Goal: Information Seeking & Learning: Understand process/instructions

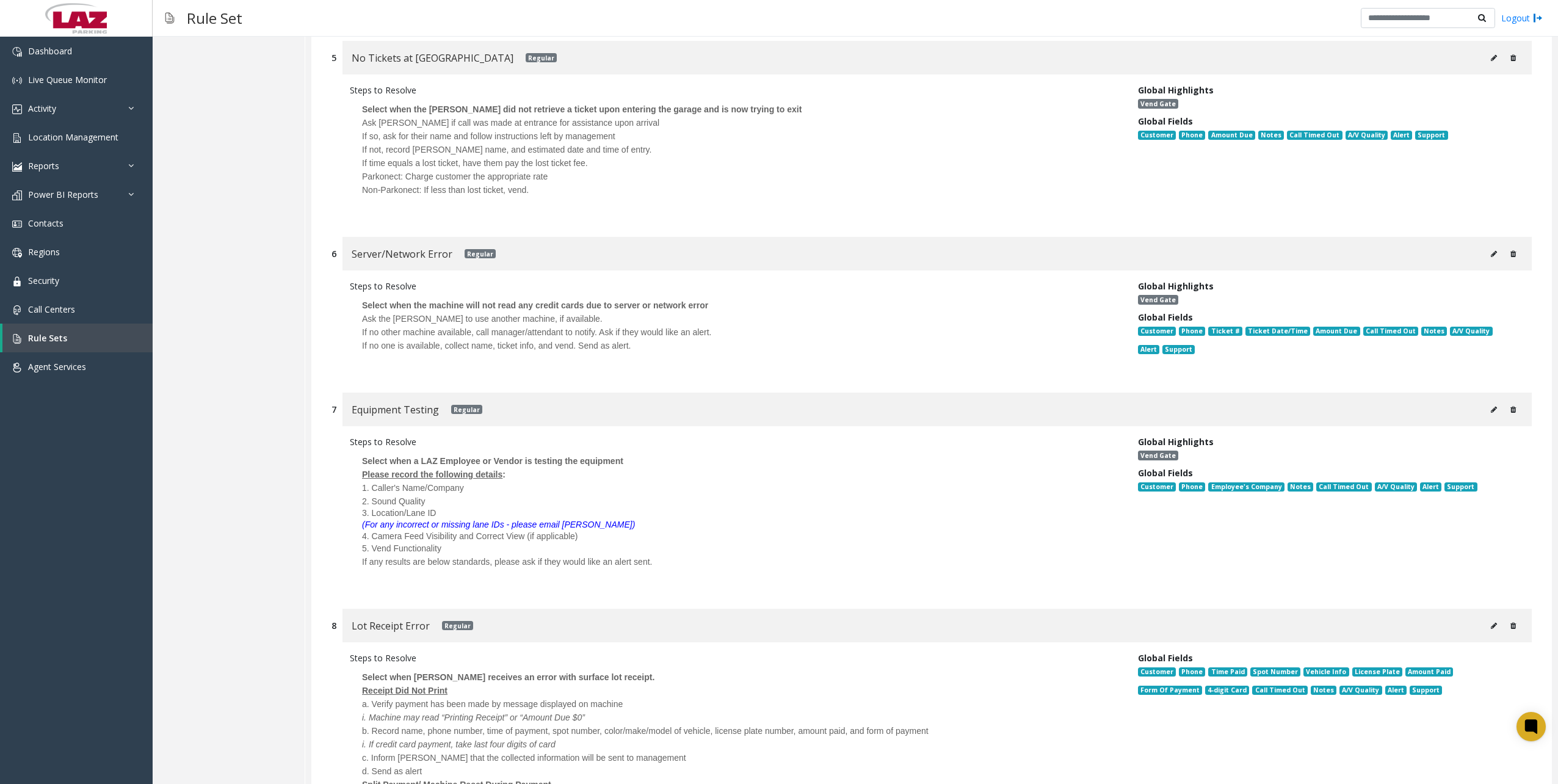
scroll to position [1587, 0]
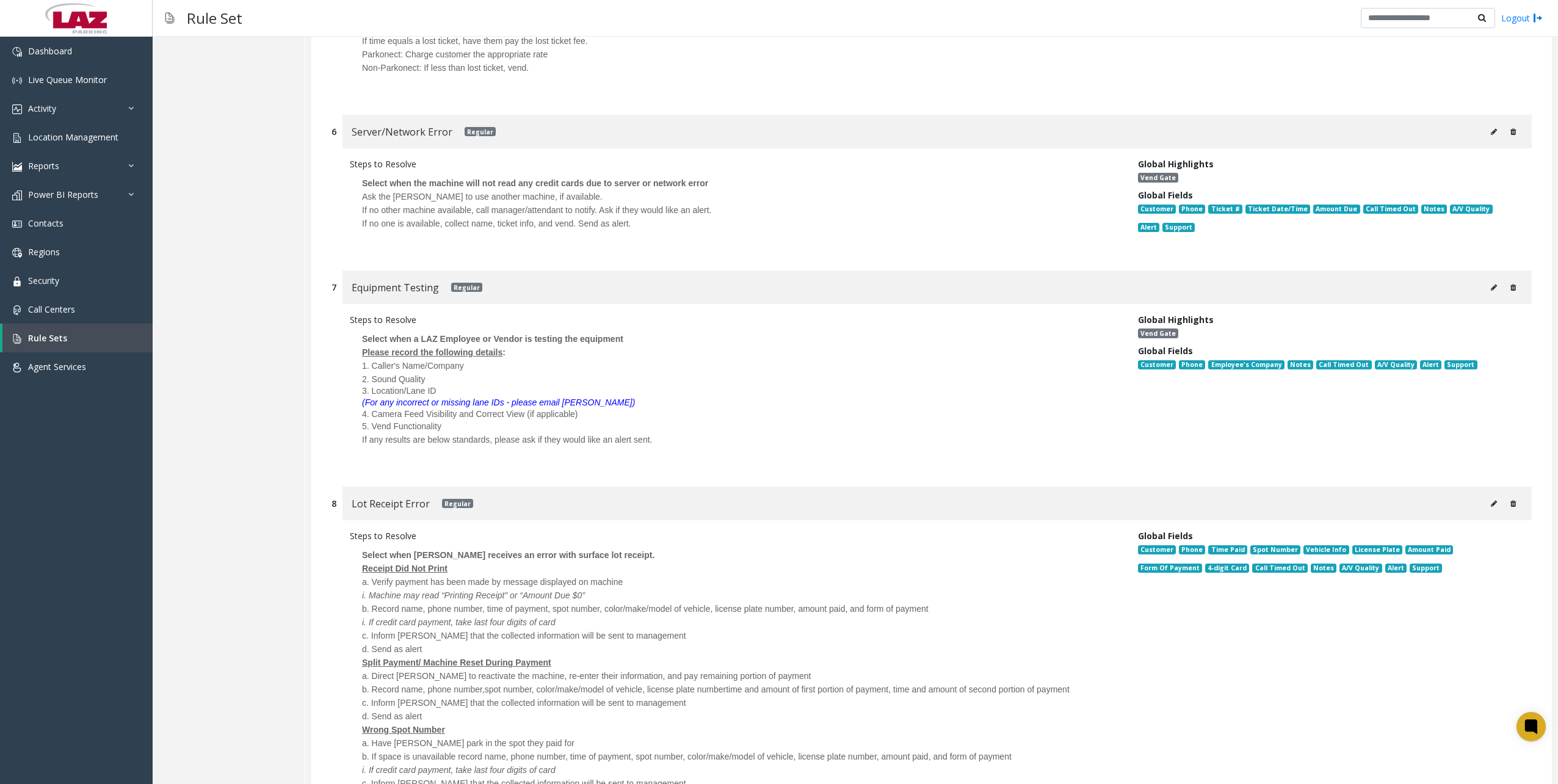
drag, startPoint x: 708, startPoint y: 692, endPoint x: 765, endPoint y: 644, distance: 74.5
click at [708, 736] on div "a. Have [PERSON_NAME] park in the spot they paid for" at bounding box center [735, 743] width 745 height 14
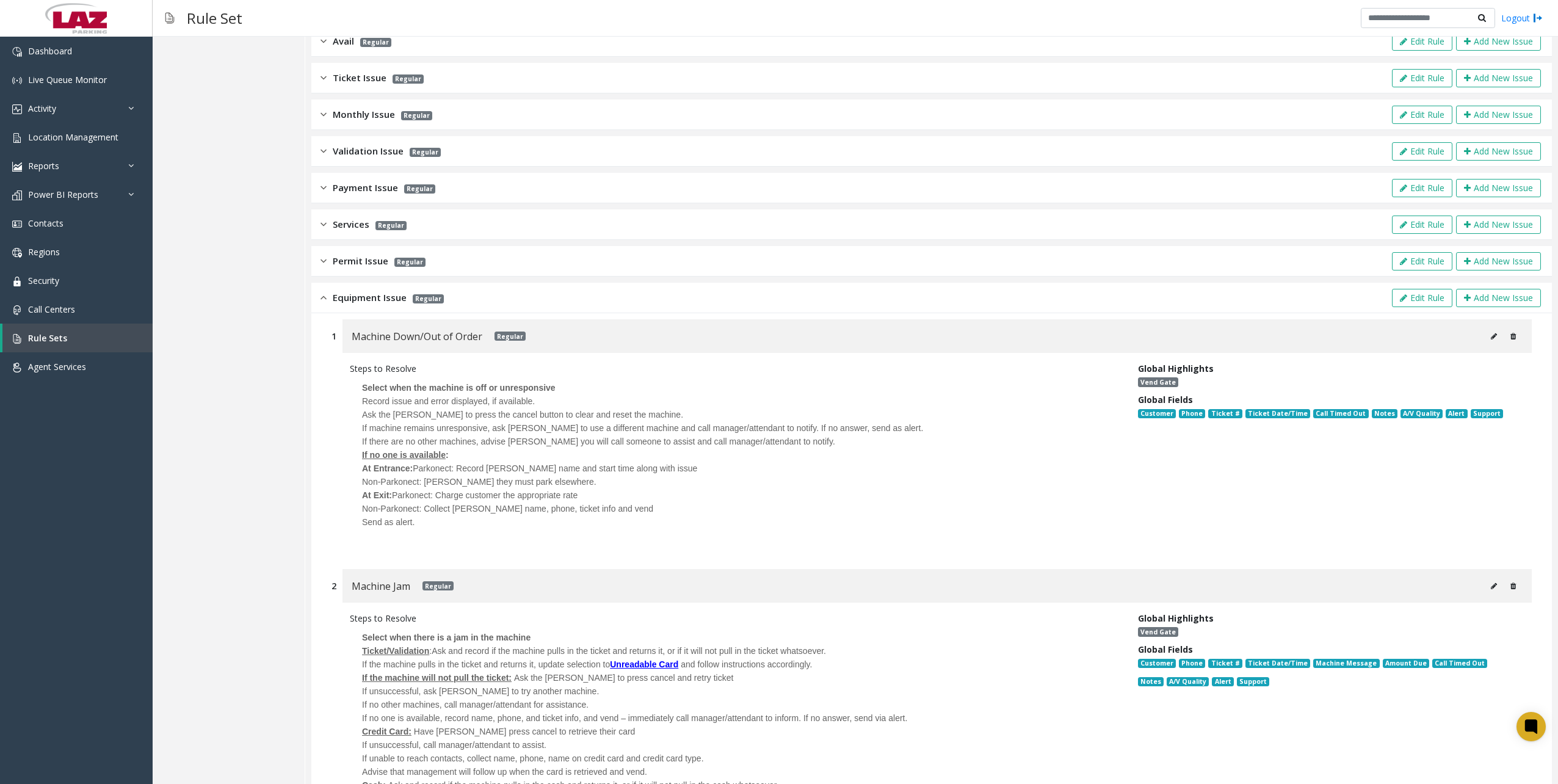
scroll to position [0, 0]
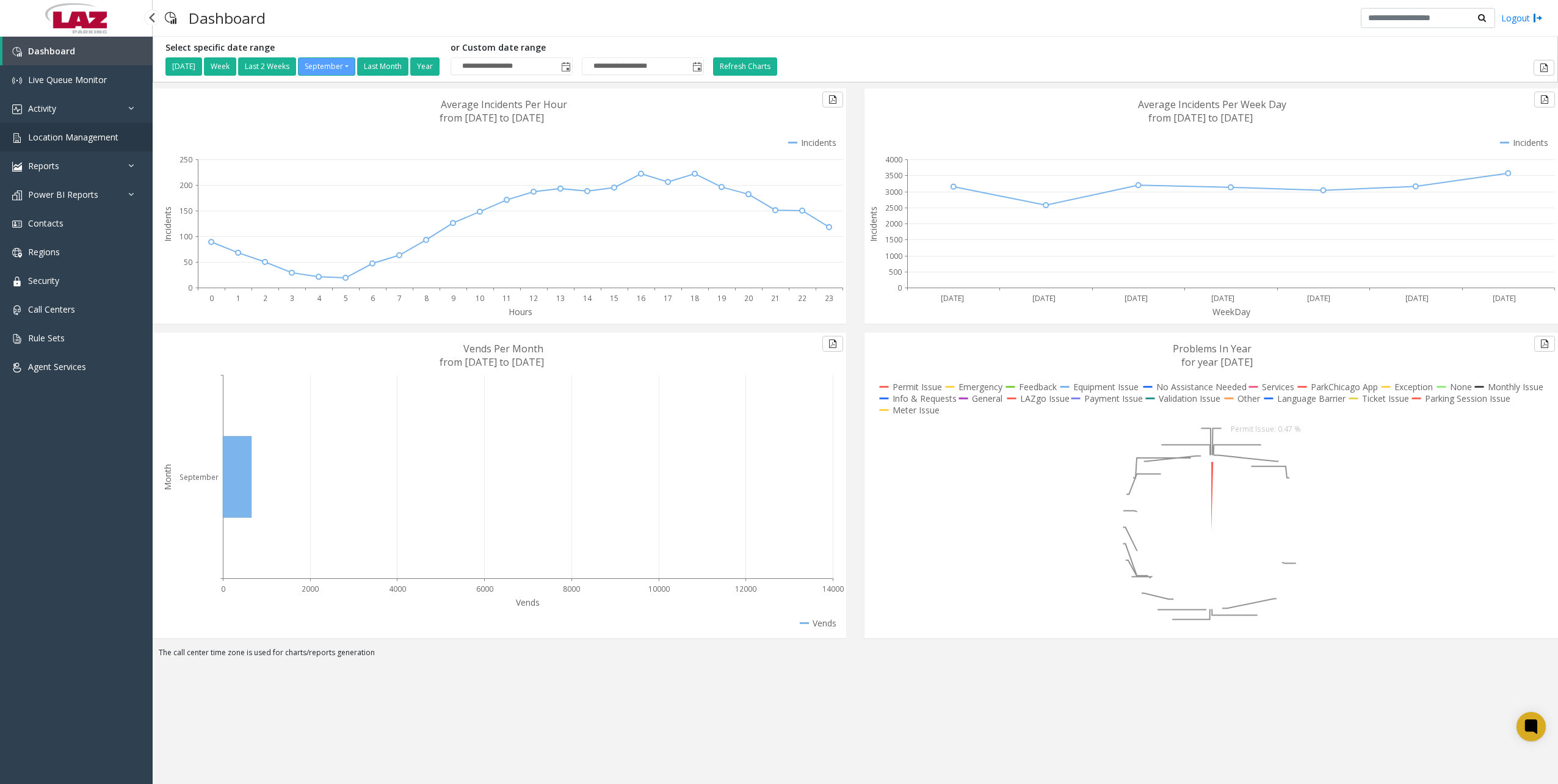
drag, startPoint x: 108, startPoint y: 135, endPoint x: 121, endPoint y: 149, distance: 19.1
click at [108, 135] on span "Location Management" at bounding box center [73, 137] width 90 height 12
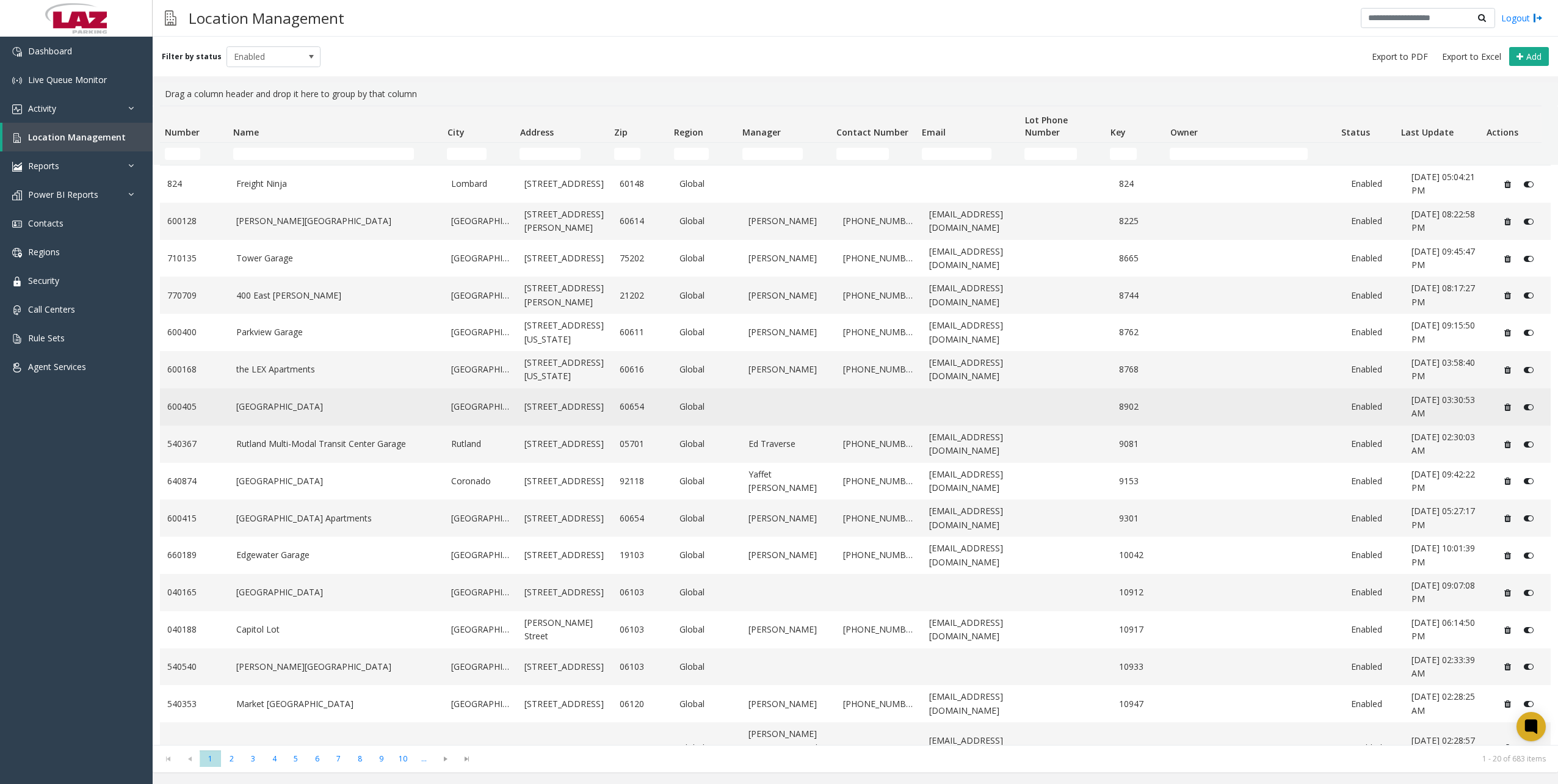
click at [307, 401] on link "Grand Plaza" at bounding box center [337, 406] width 201 height 14
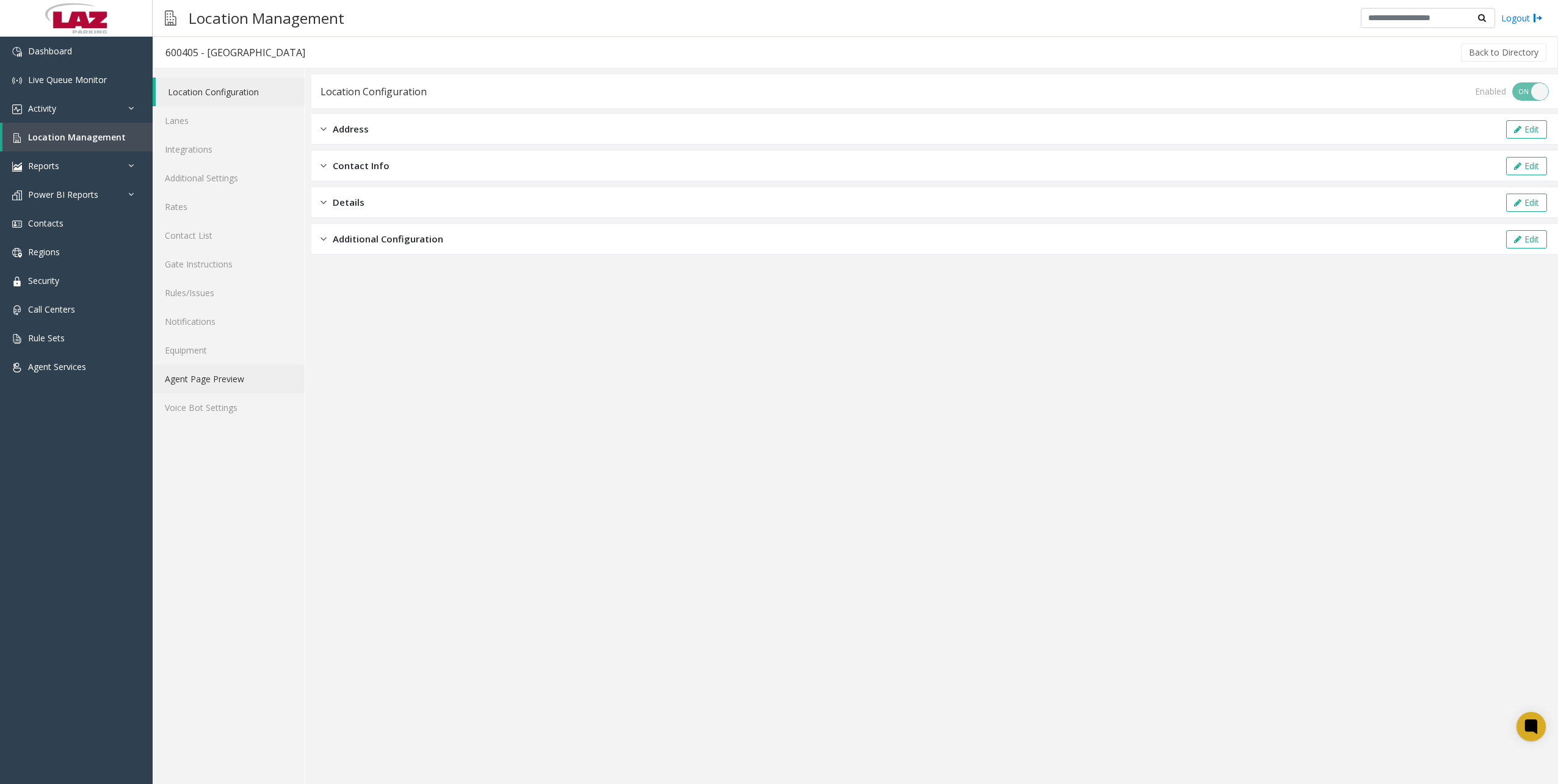
click at [188, 378] on link "Agent Page Preview" at bounding box center [229, 379] width 152 height 29
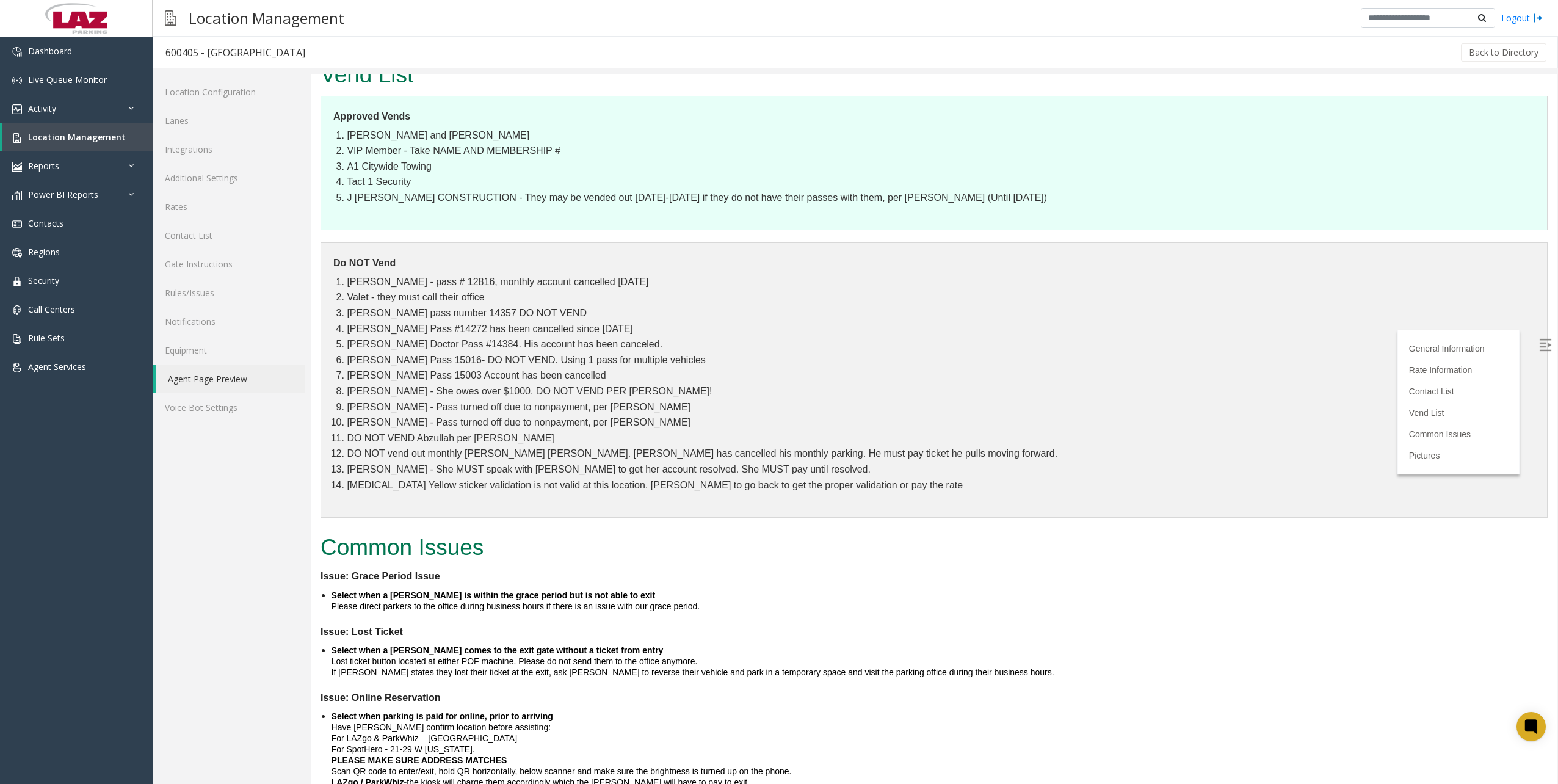
scroll to position [1770, 0]
click at [447, 405] on li "Nadia Alsarraf - Pass turned off due to nonpayment, per Jacob" at bounding box center [941, 406] width 1188 height 16
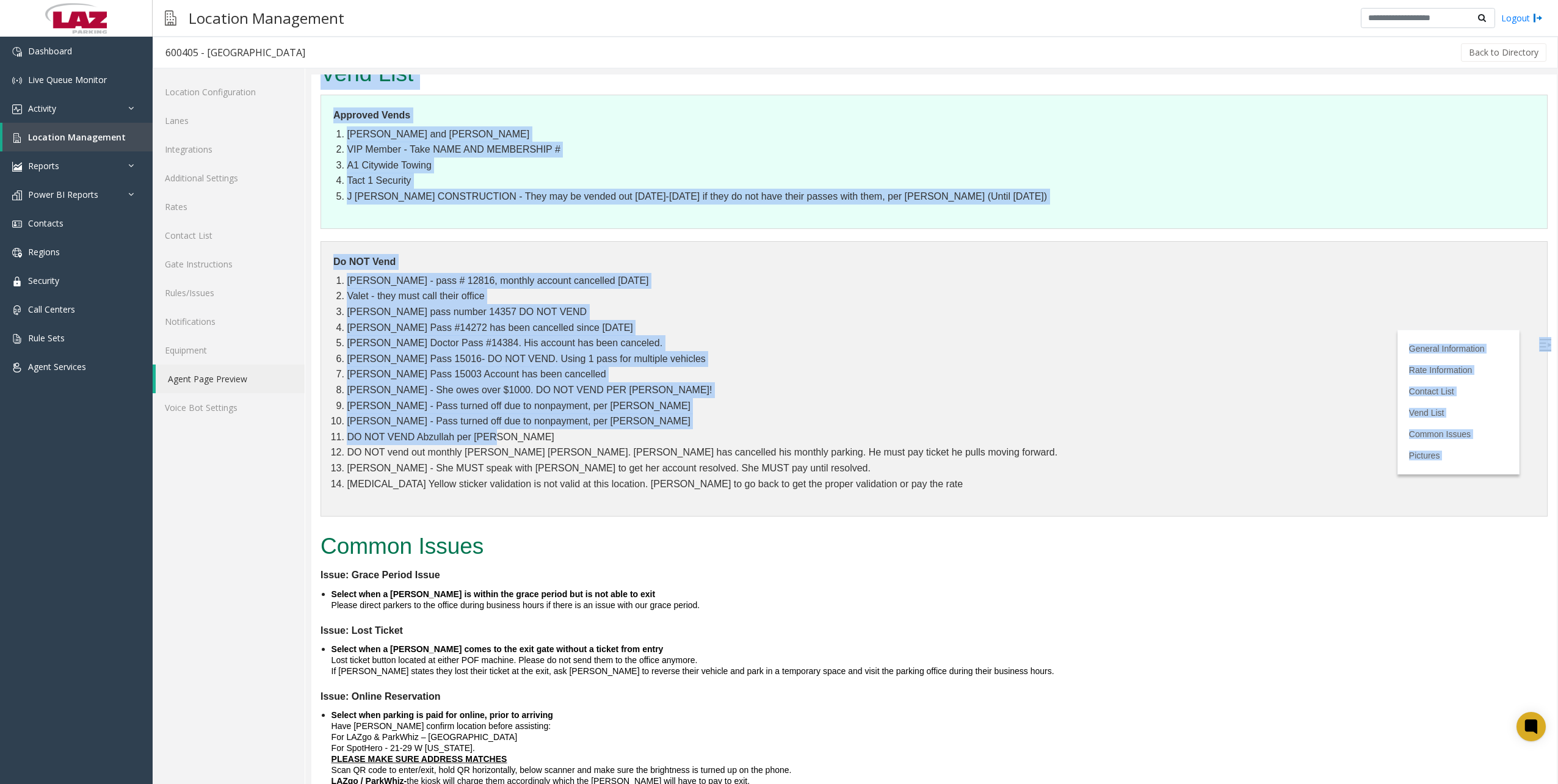
drag, startPoint x: 517, startPoint y: 437, endPoint x: 298, endPoint y: 449, distance: 219.3
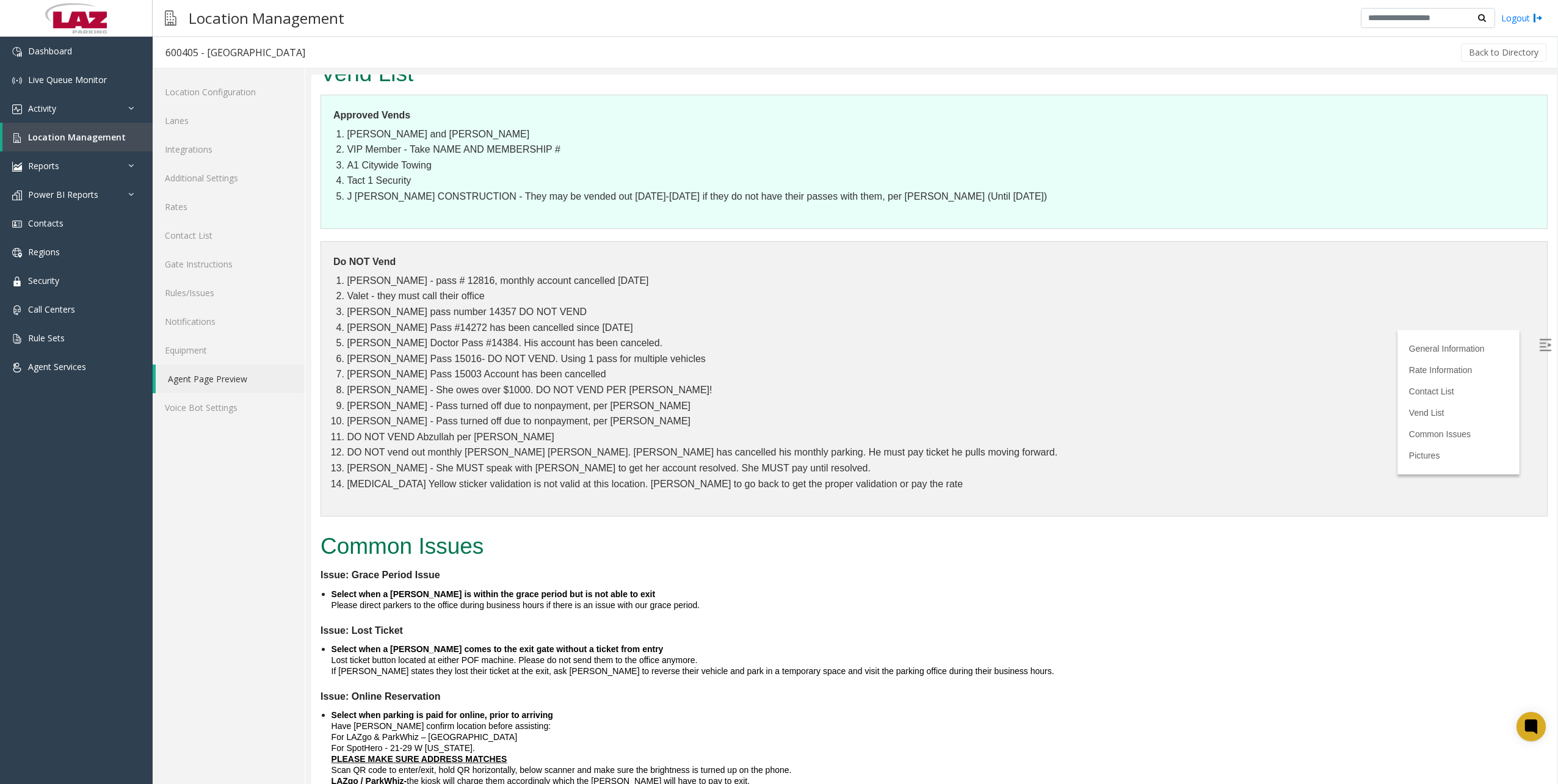
drag, startPoint x: 724, startPoint y: 550, endPoint x: 749, endPoint y: 599, distance: 55.0
click at [726, 547] on h2 "Common Issues" at bounding box center [934, 546] width 1227 height 32
drag, startPoint x: 346, startPoint y: 485, endPoint x: 470, endPoint y: 499, distance: 124.8
click at [470, 499] on dl "Do NOT Vend Abigail Mattingly - pass # 12816, monthly account cancelled 6/30/20…" at bounding box center [934, 378] width 1227 height 275
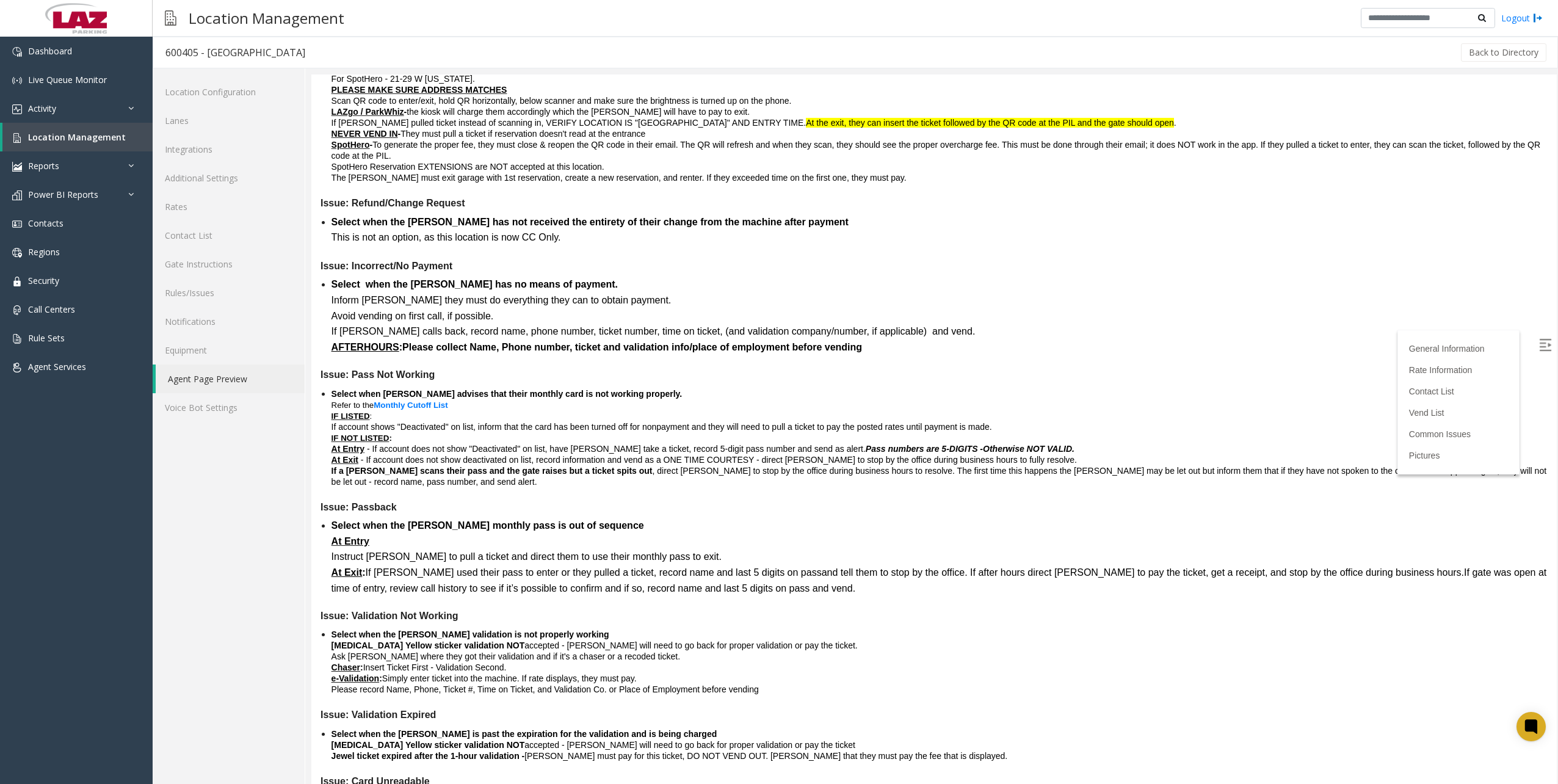
scroll to position [2380, 0]
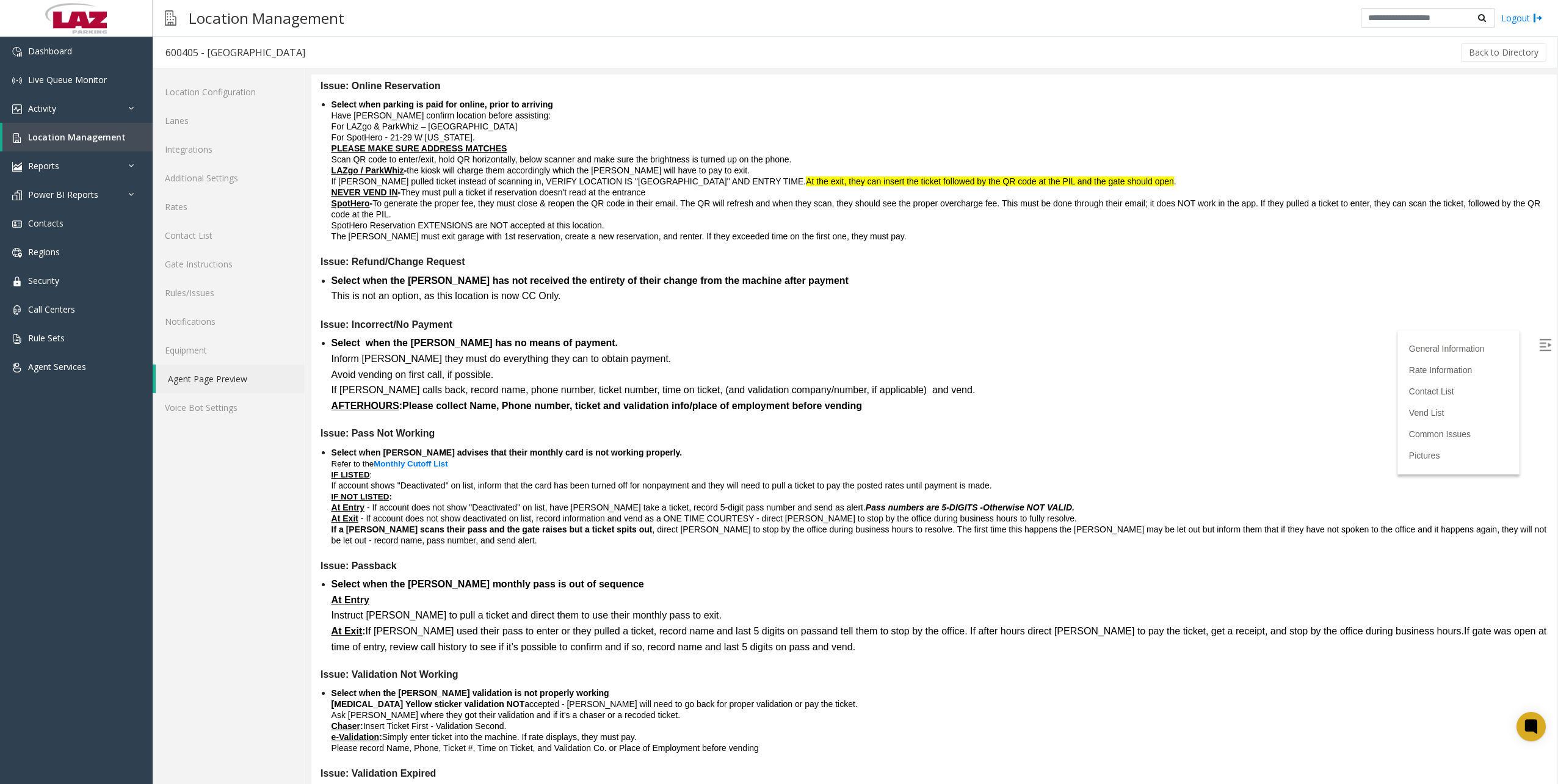
click at [862, 546] on p "If a parker scans their pass and the gate raises but a ticket spits out , direc…" at bounding box center [939, 535] width 1216 height 22
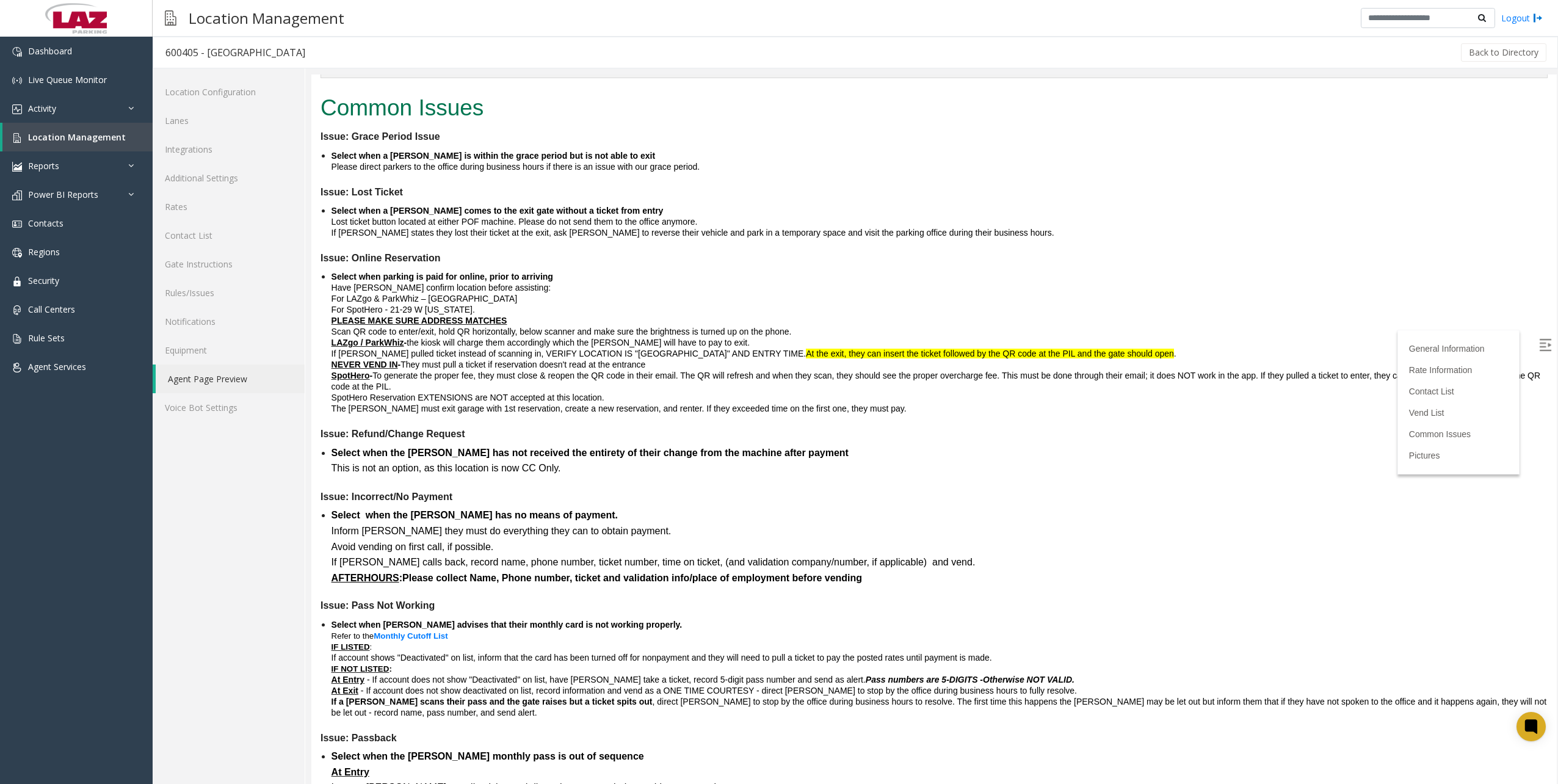
scroll to position [2319, 0]
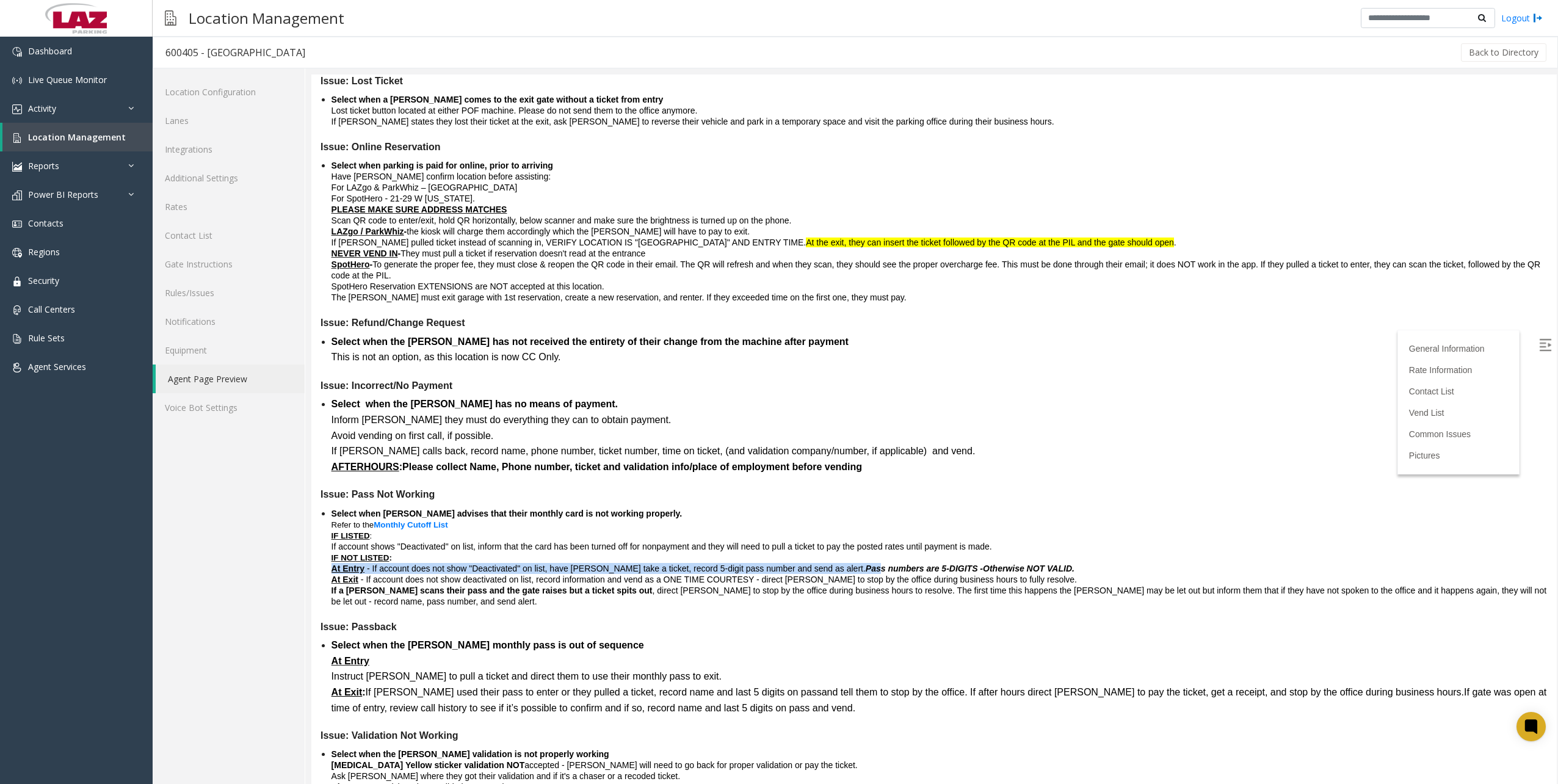
drag, startPoint x: 874, startPoint y: 576, endPoint x: 965, endPoint y: 566, distance: 91.5
click at [965, 566] on div "Select when parker advises that their monthly card is not working properly. Ref…" at bounding box center [939, 557] width 1216 height 99
click at [680, 551] on span "If account shows "Deactivated" on list, inform that the card has been turned of…" at bounding box center [661, 546] width 660 height 10
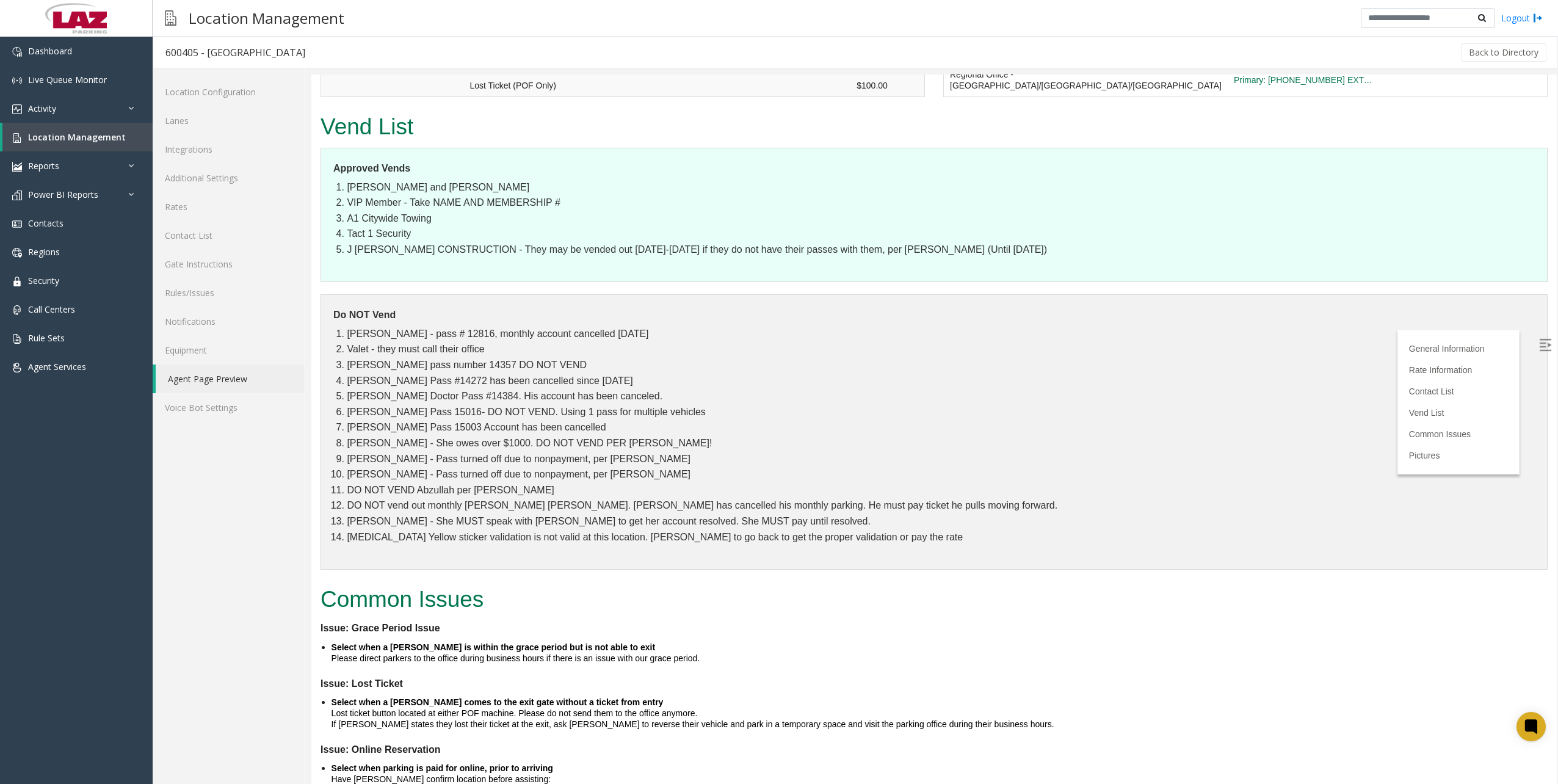
scroll to position [1526, 0]
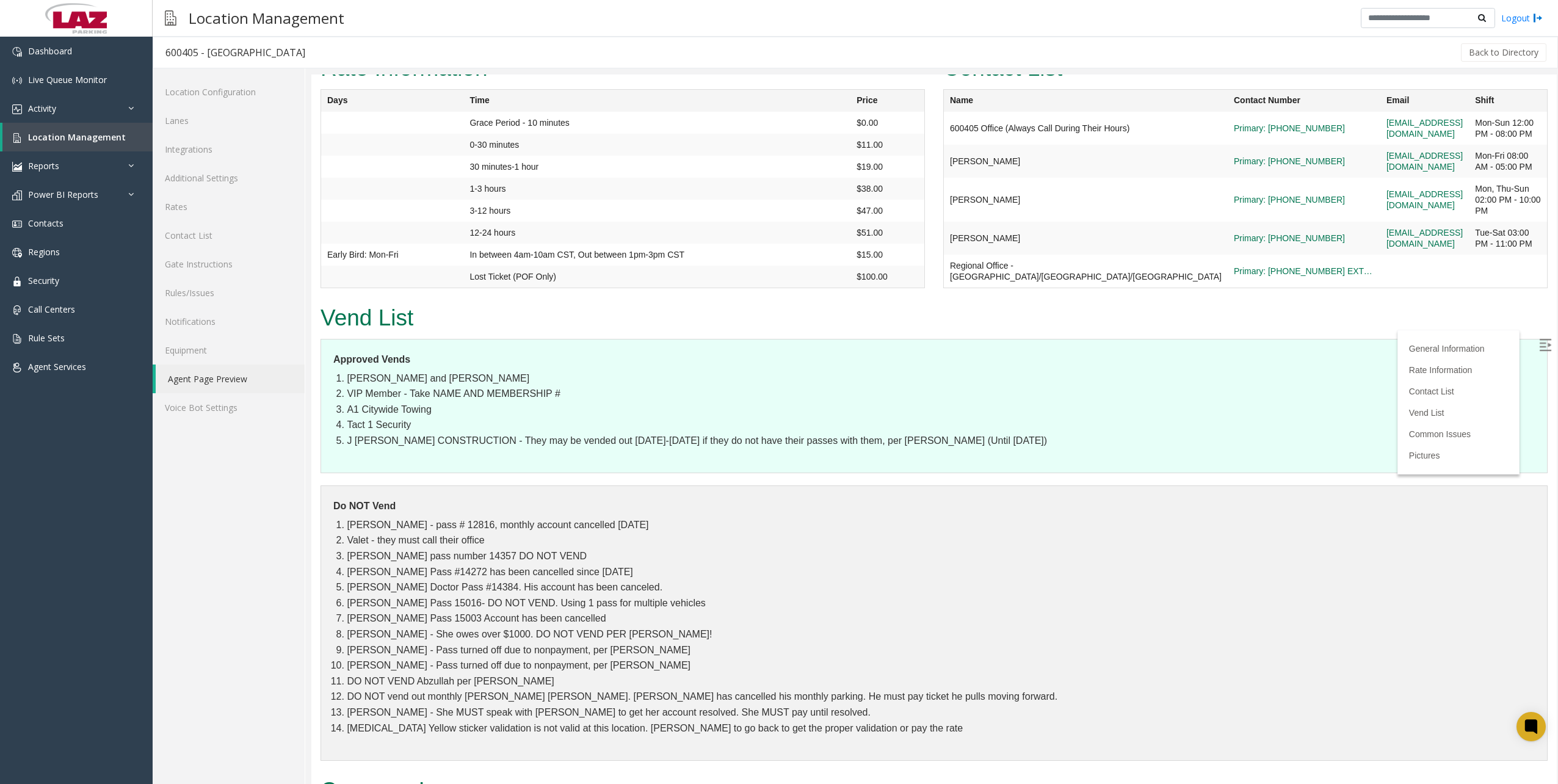
click at [571, 390] on li "VIP Member - Take NAME AND MEMBERSHIP #" at bounding box center [941, 394] width 1188 height 16
